Goal: Navigation & Orientation: Find specific page/section

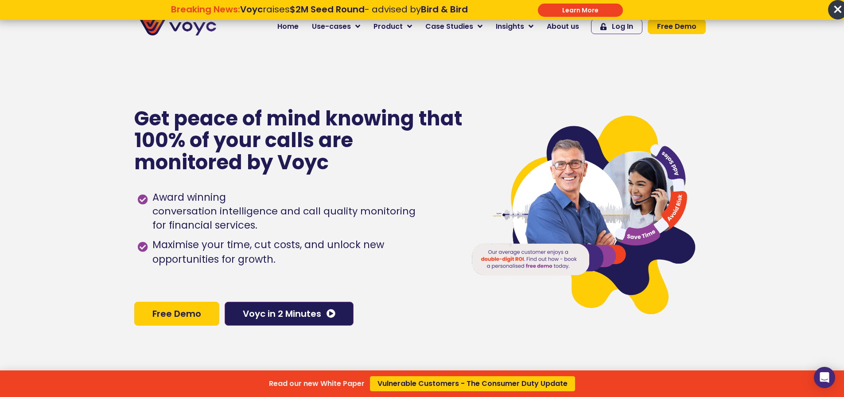
click at [831, 6] on span "×" at bounding box center [837, 9] width 19 height 19
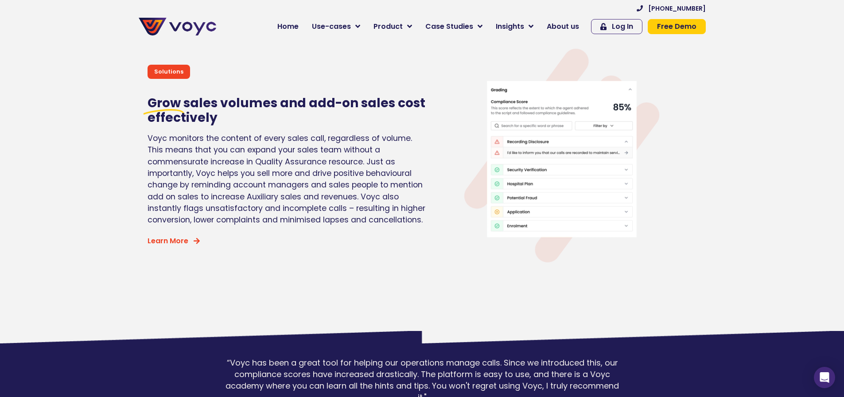
scroll to position [2325, 0]
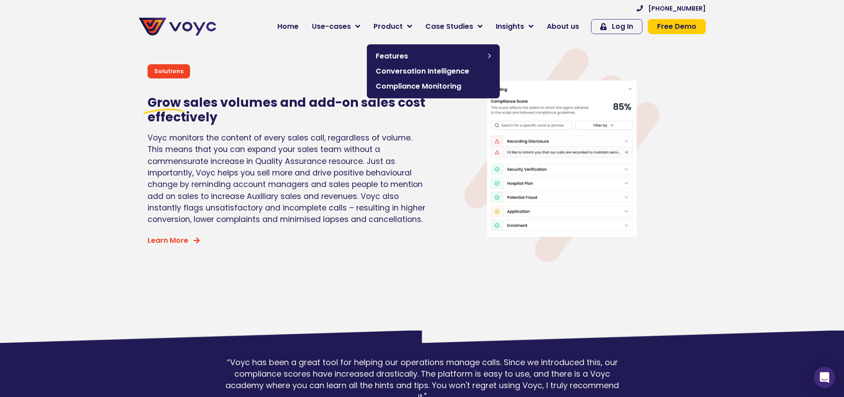
click at [400, 25] on span "Product" at bounding box center [387, 26] width 29 height 11
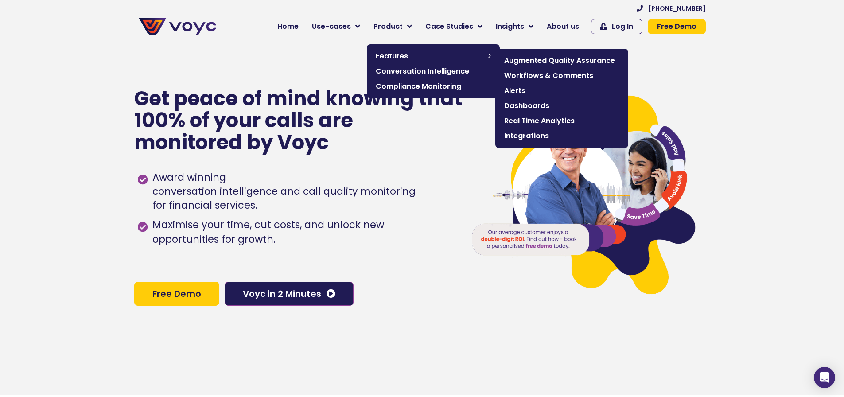
click at [531, 61] on span "Augmented Quality Assurance" at bounding box center [561, 60] width 115 height 11
